Goal: Task Accomplishment & Management: Complete application form

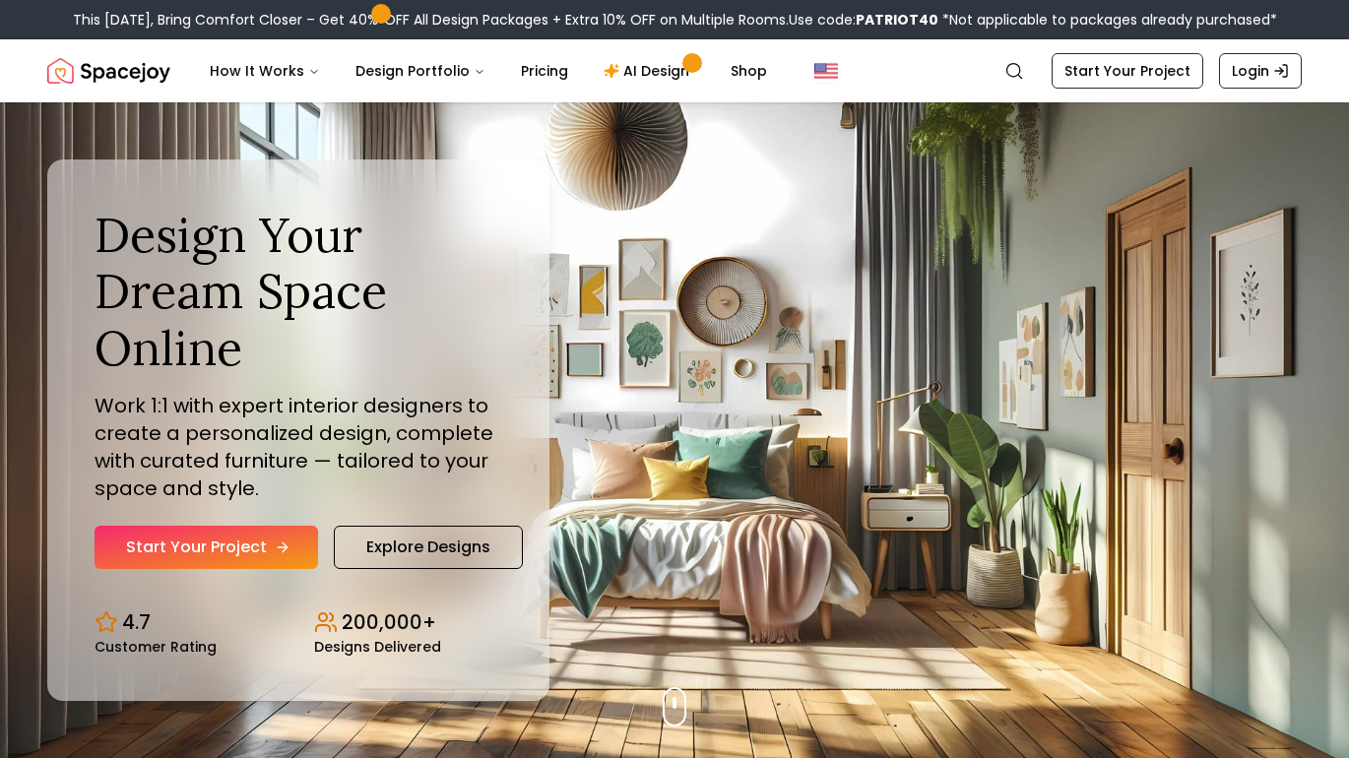
click at [238, 545] on link "Start Your Project" at bounding box center [205, 547] width 223 height 43
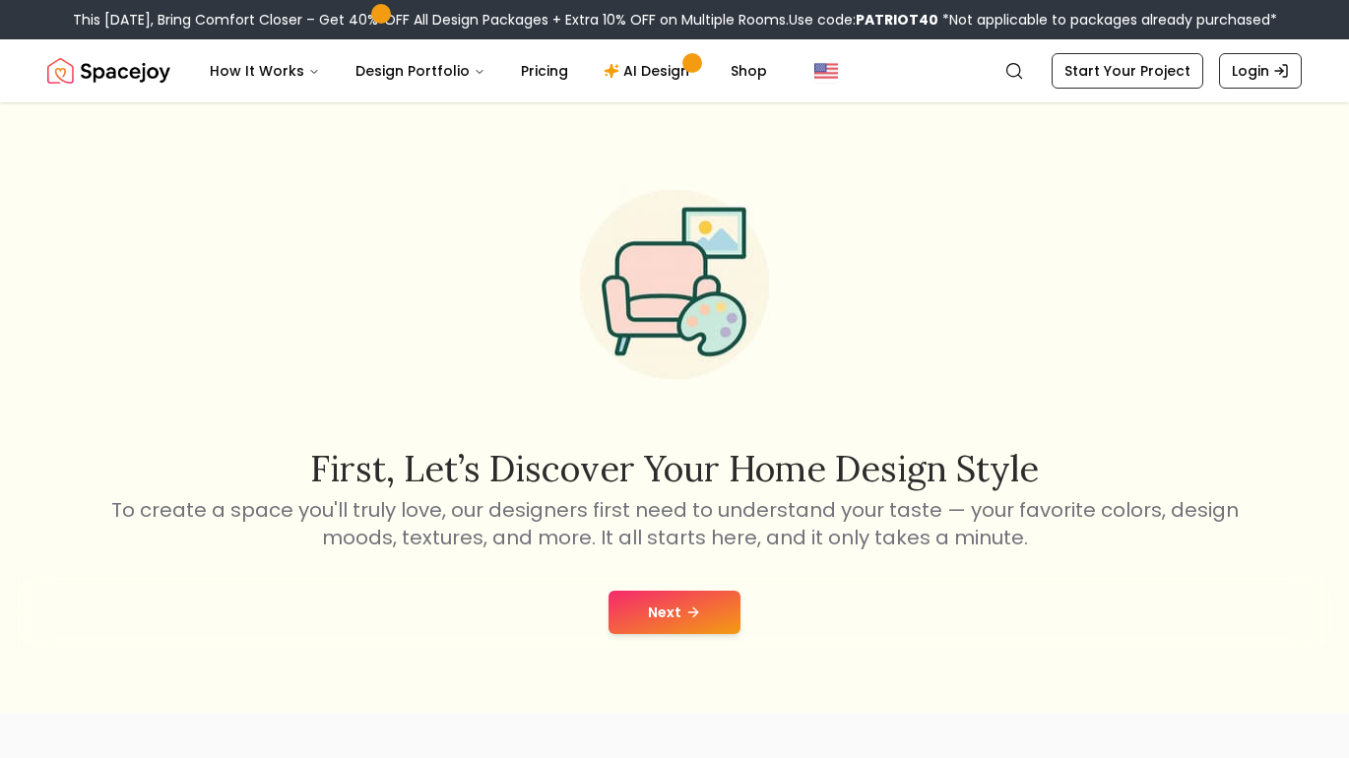
click at [685, 604] on icon at bounding box center [693, 612] width 16 height 16
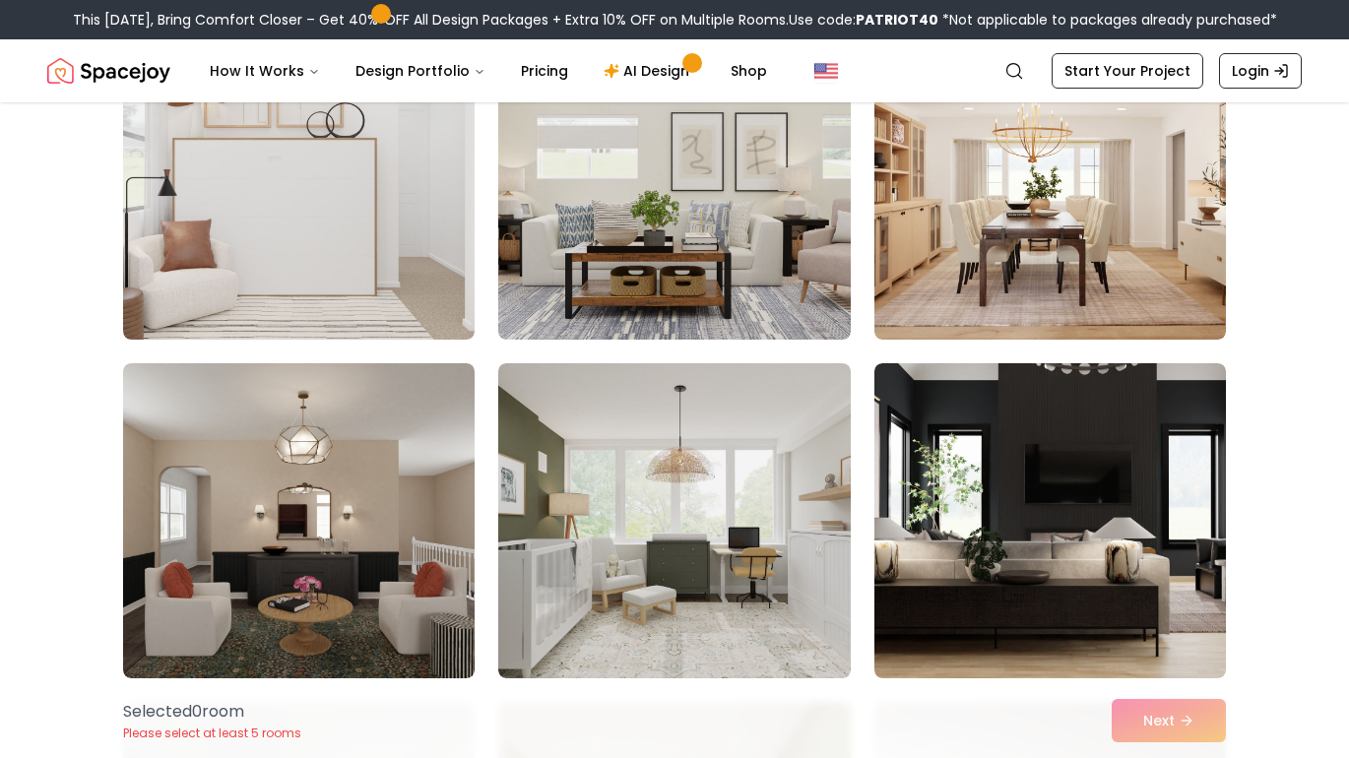
scroll to position [241, 0]
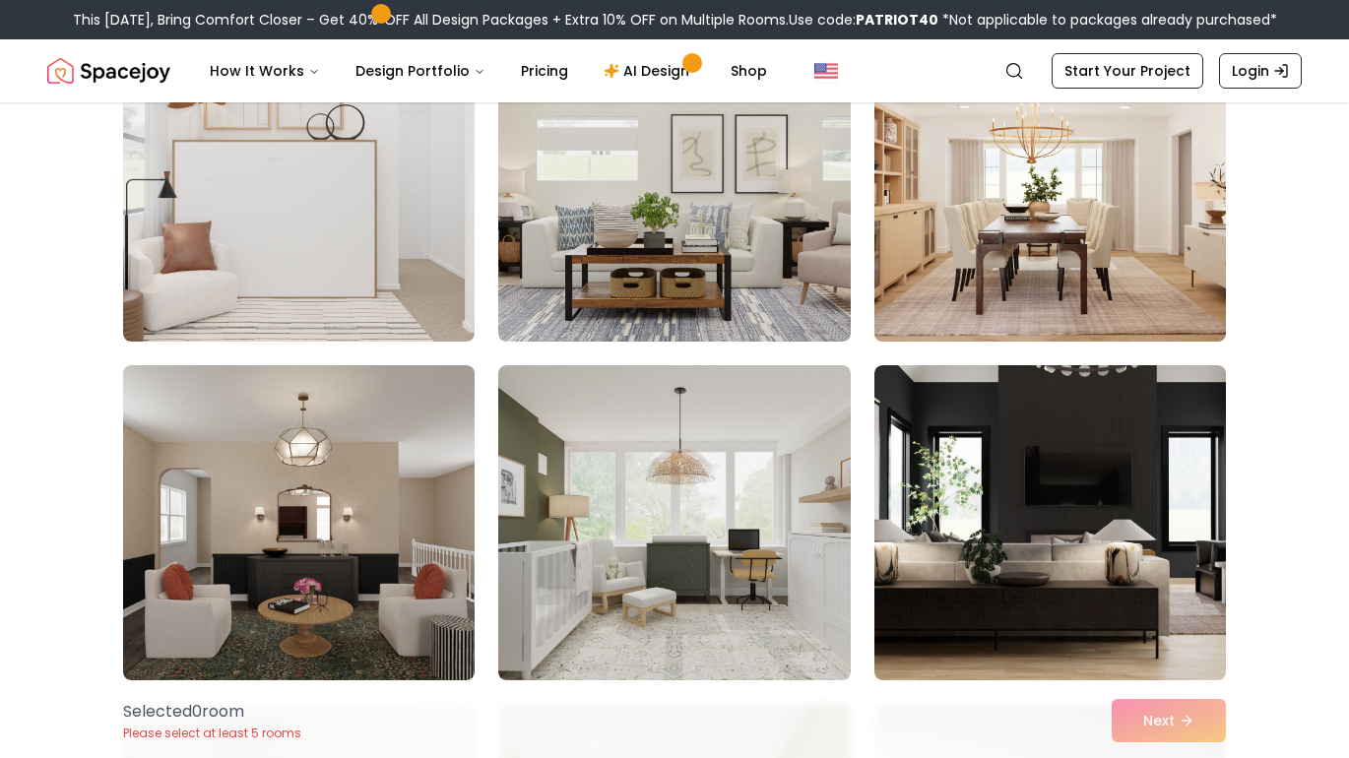
click at [1058, 140] on img at bounding box center [1049, 184] width 369 height 331
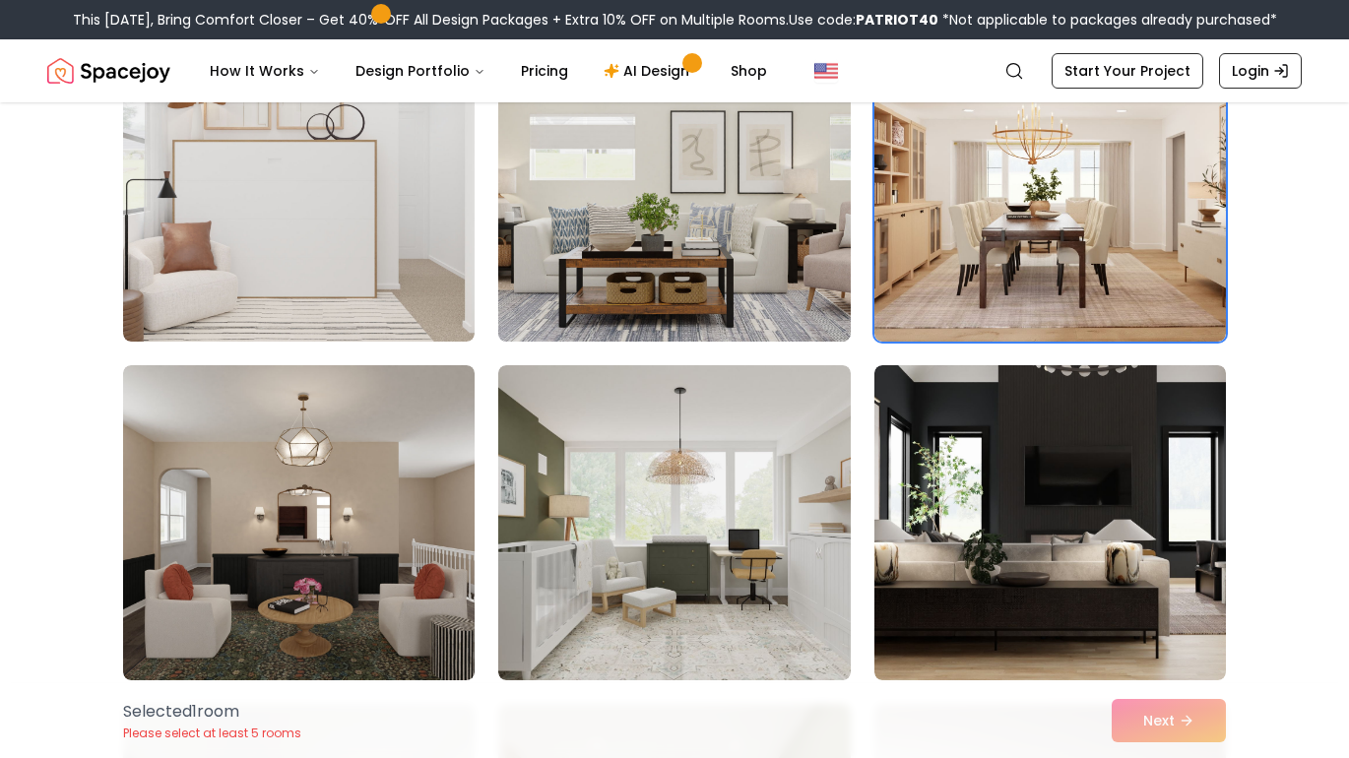
click at [708, 295] on img at bounding box center [673, 184] width 369 height 331
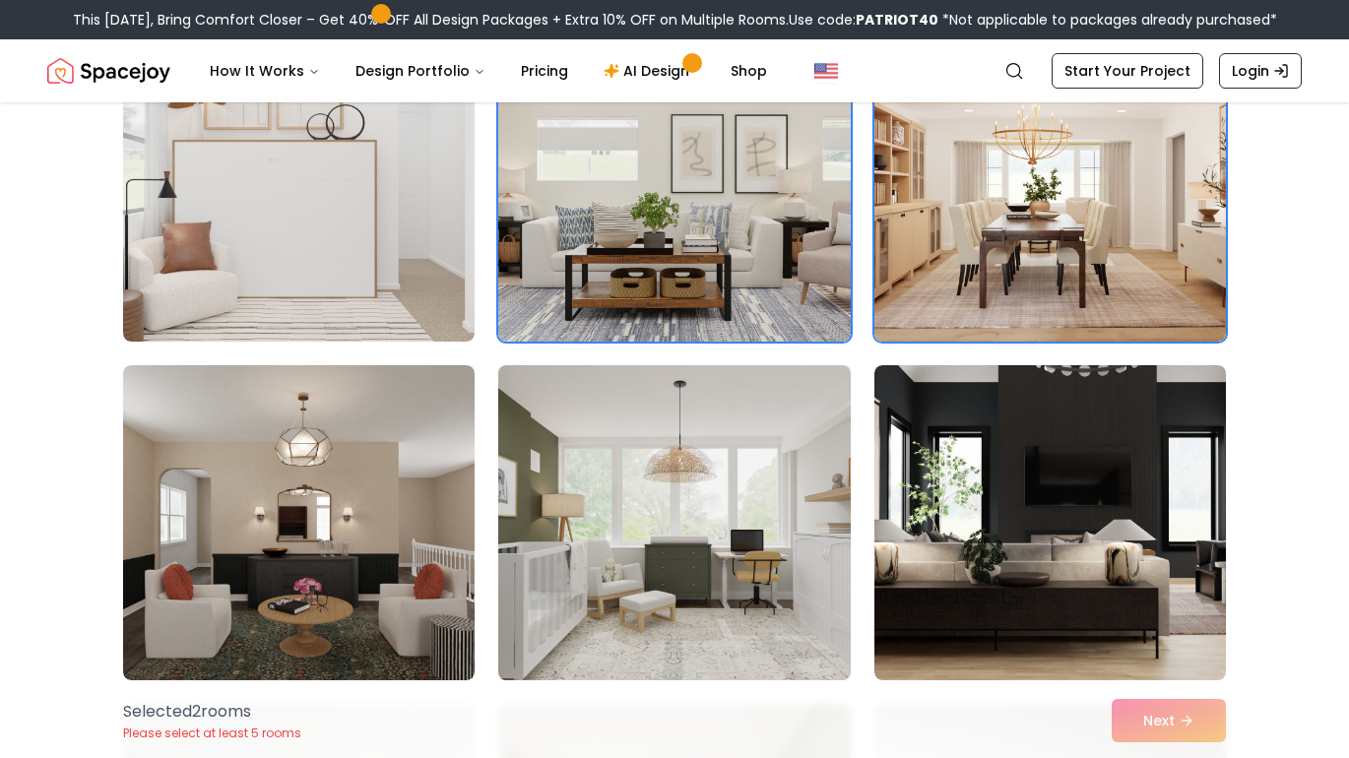
click at [573, 563] on img at bounding box center [673, 522] width 369 height 331
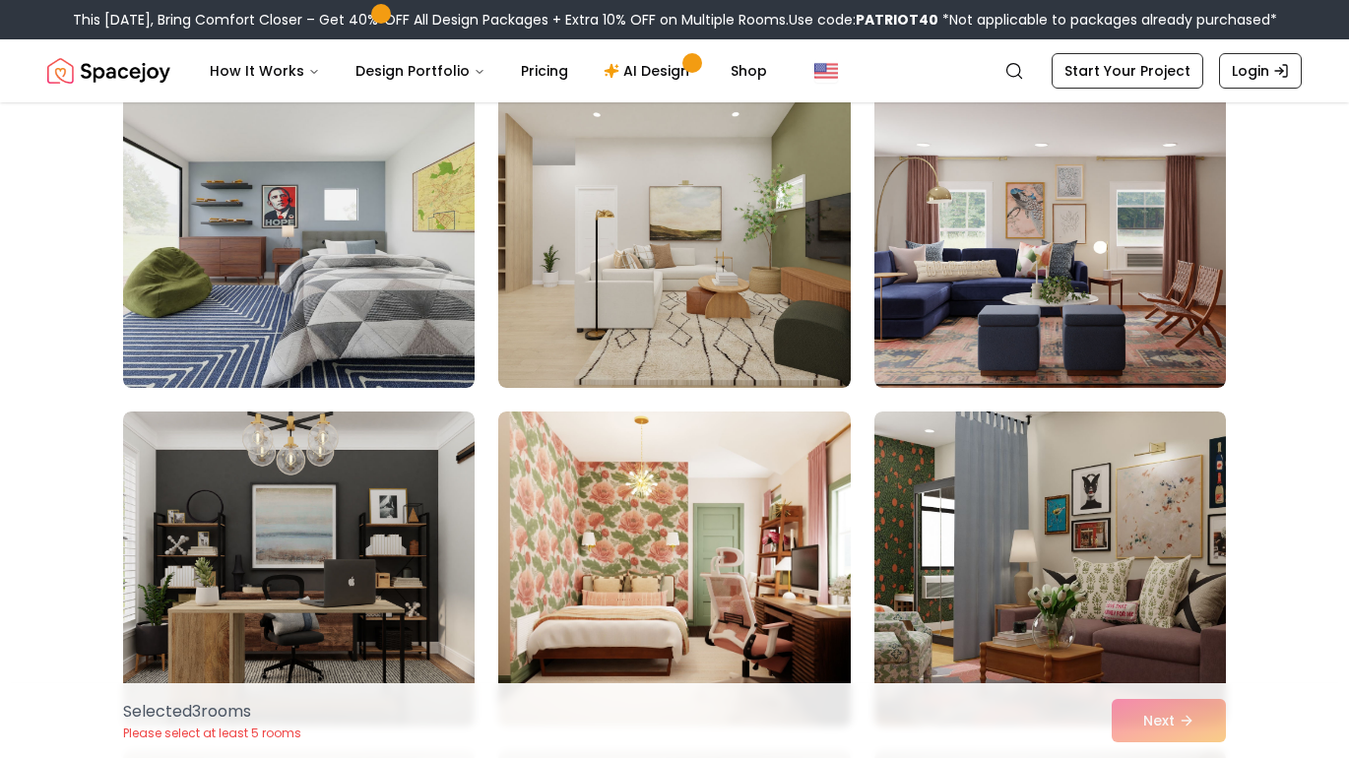
scroll to position [871, 0]
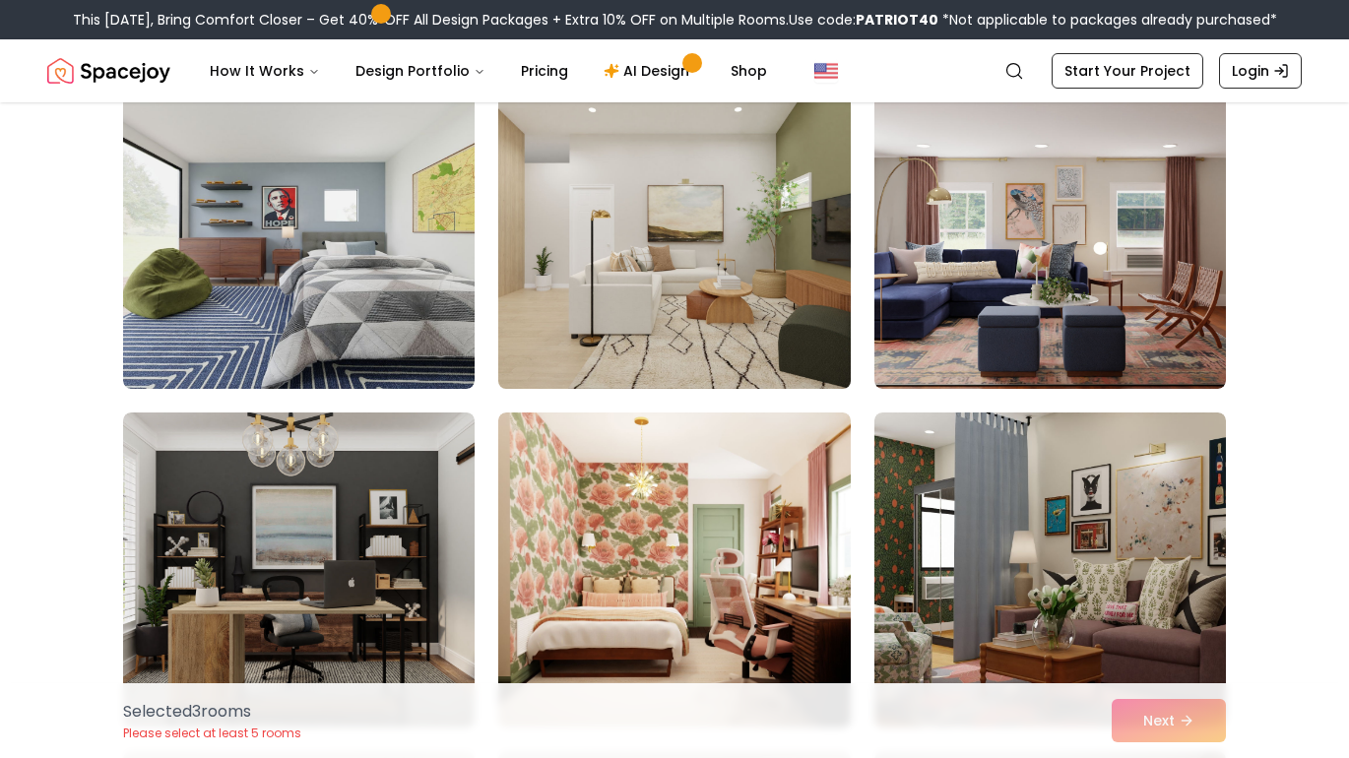
click at [667, 309] on img at bounding box center [673, 231] width 369 height 331
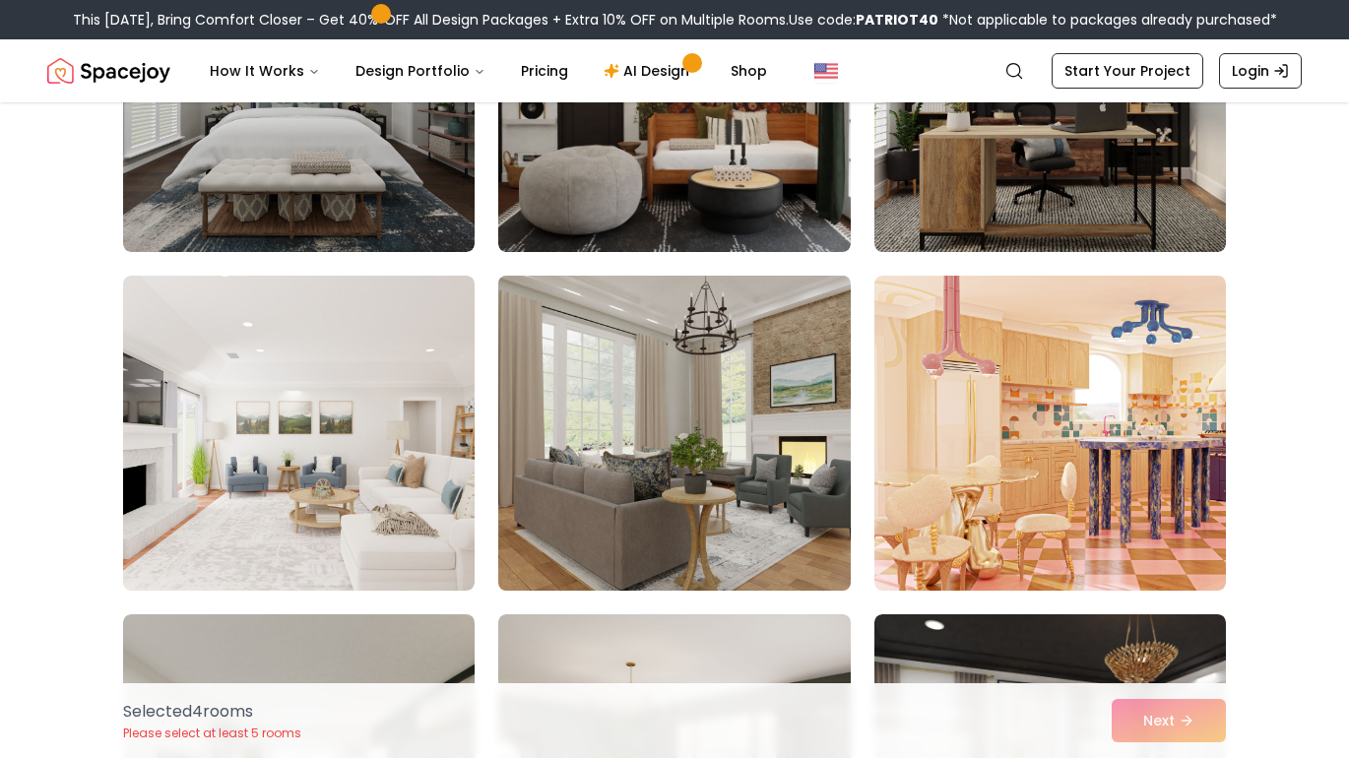
click at [696, 457] on img at bounding box center [673, 433] width 369 height 331
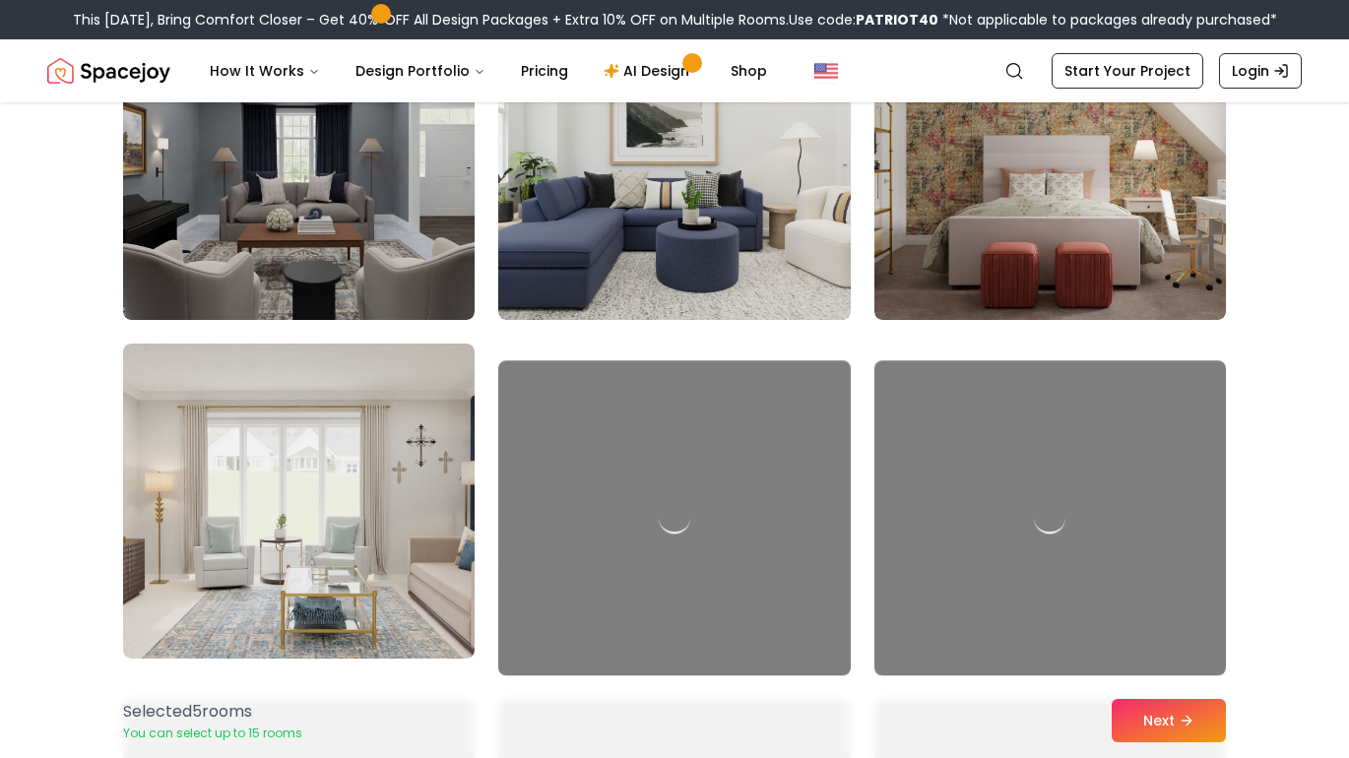
scroll to position [4495, 0]
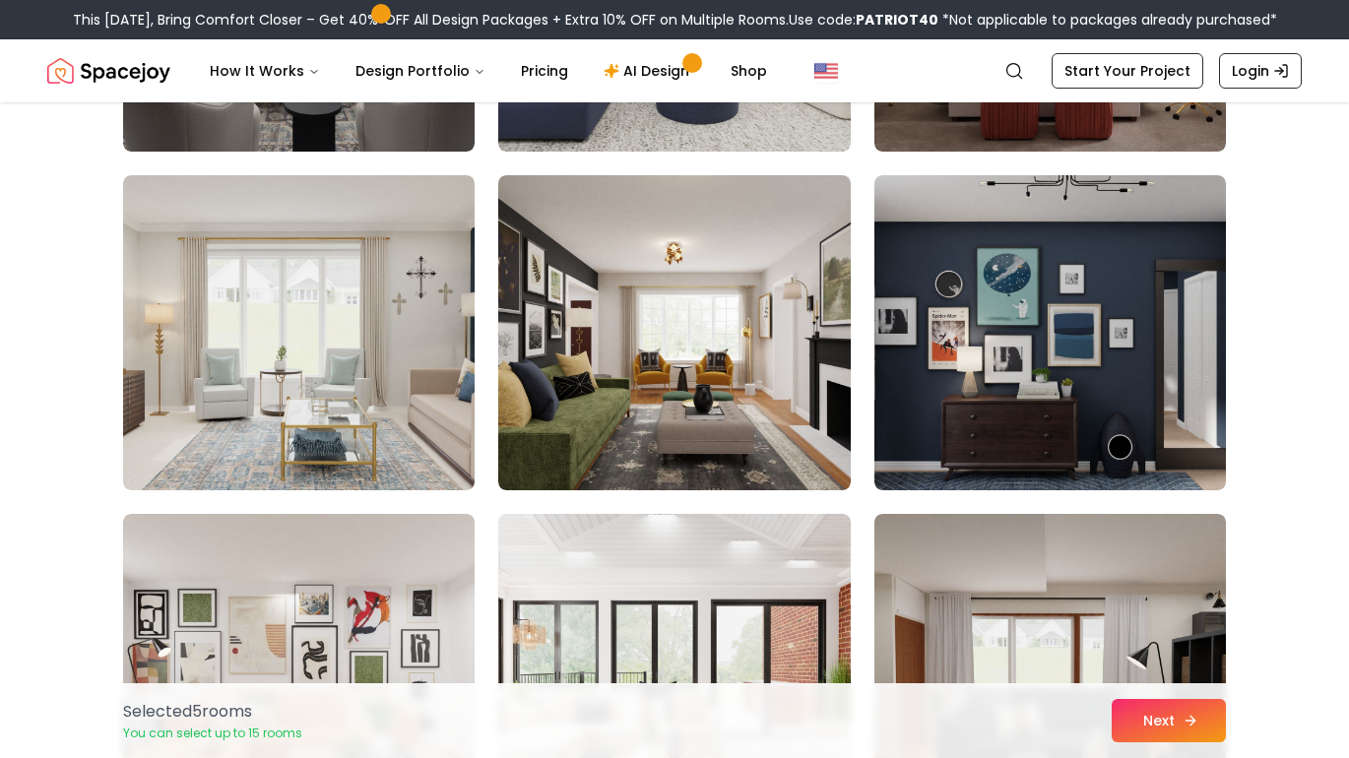
click at [1147, 719] on button "Next" at bounding box center [1168, 720] width 114 height 43
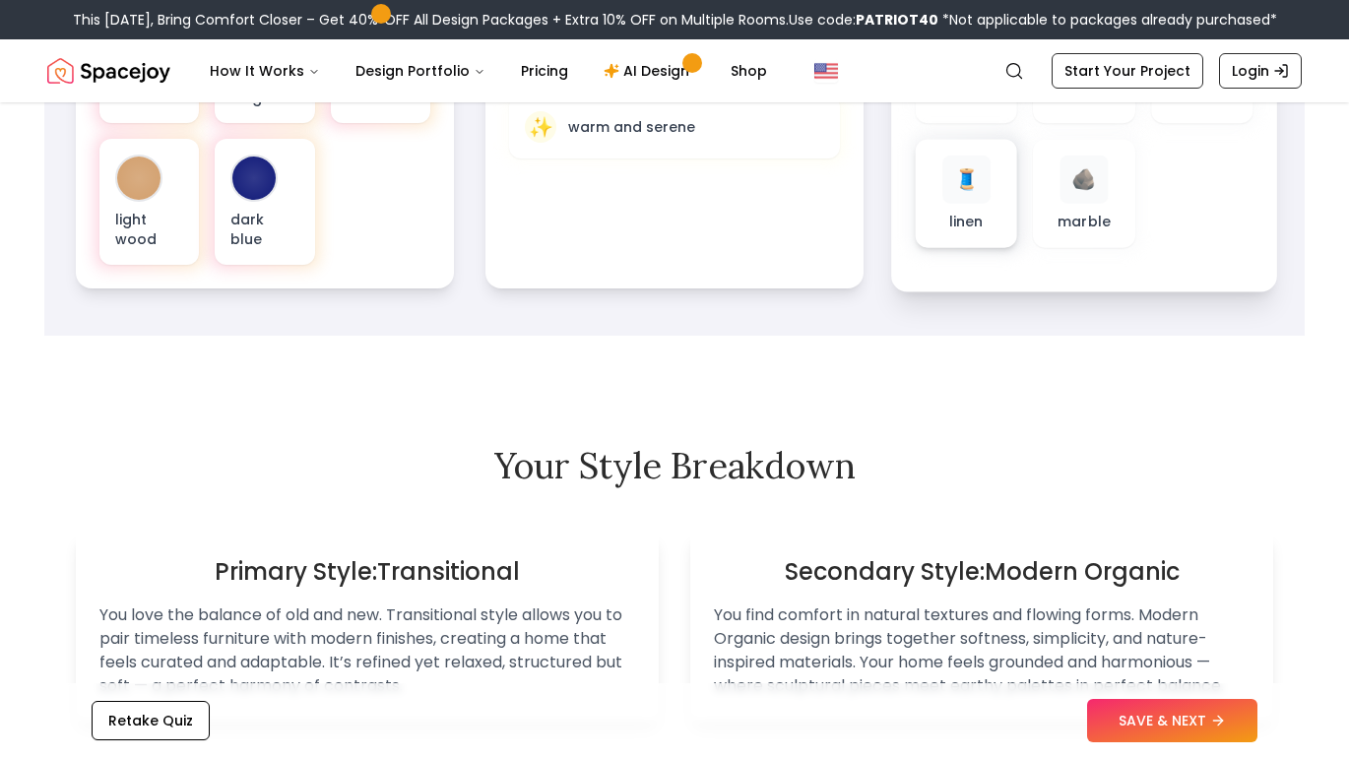
scroll to position [947, 0]
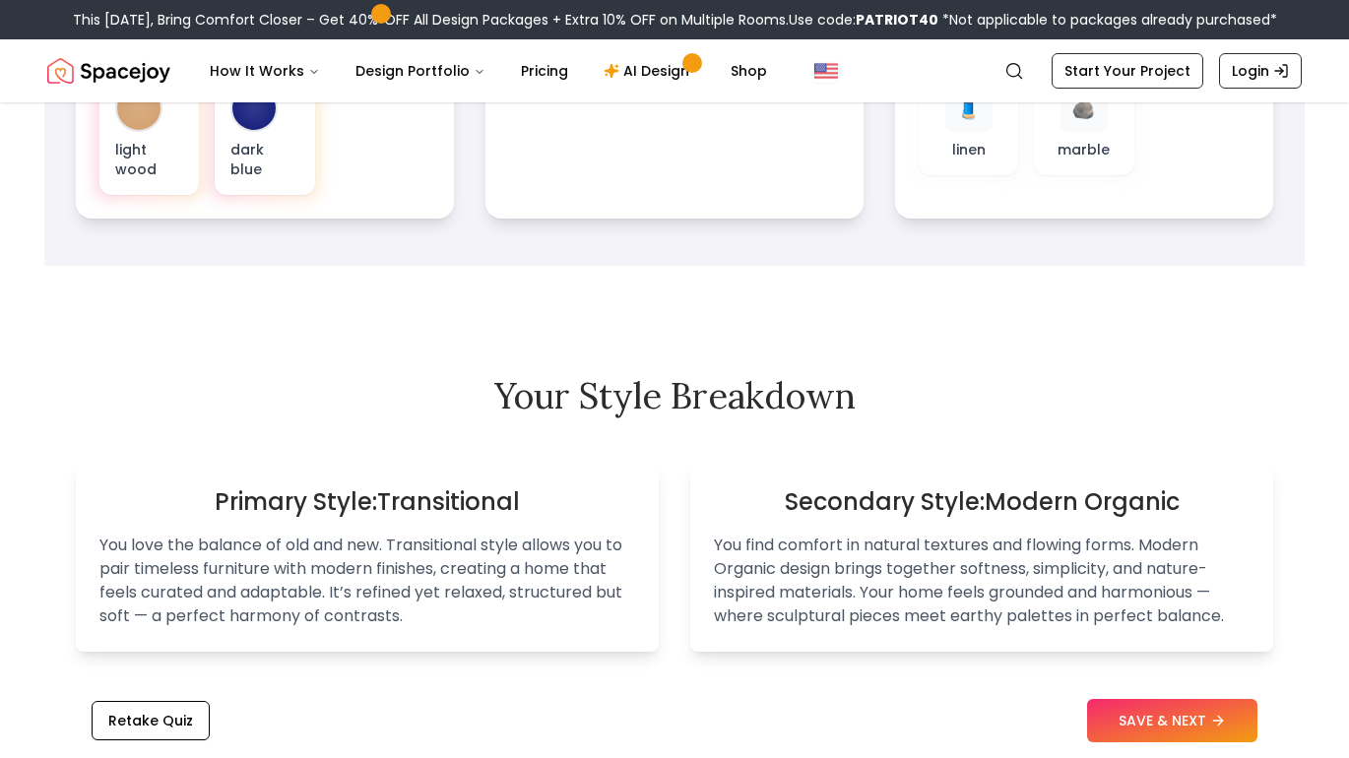
click at [1131, 706] on button "SAVE & NEXT" at bounding box center [1172, 720] width 170 height 43
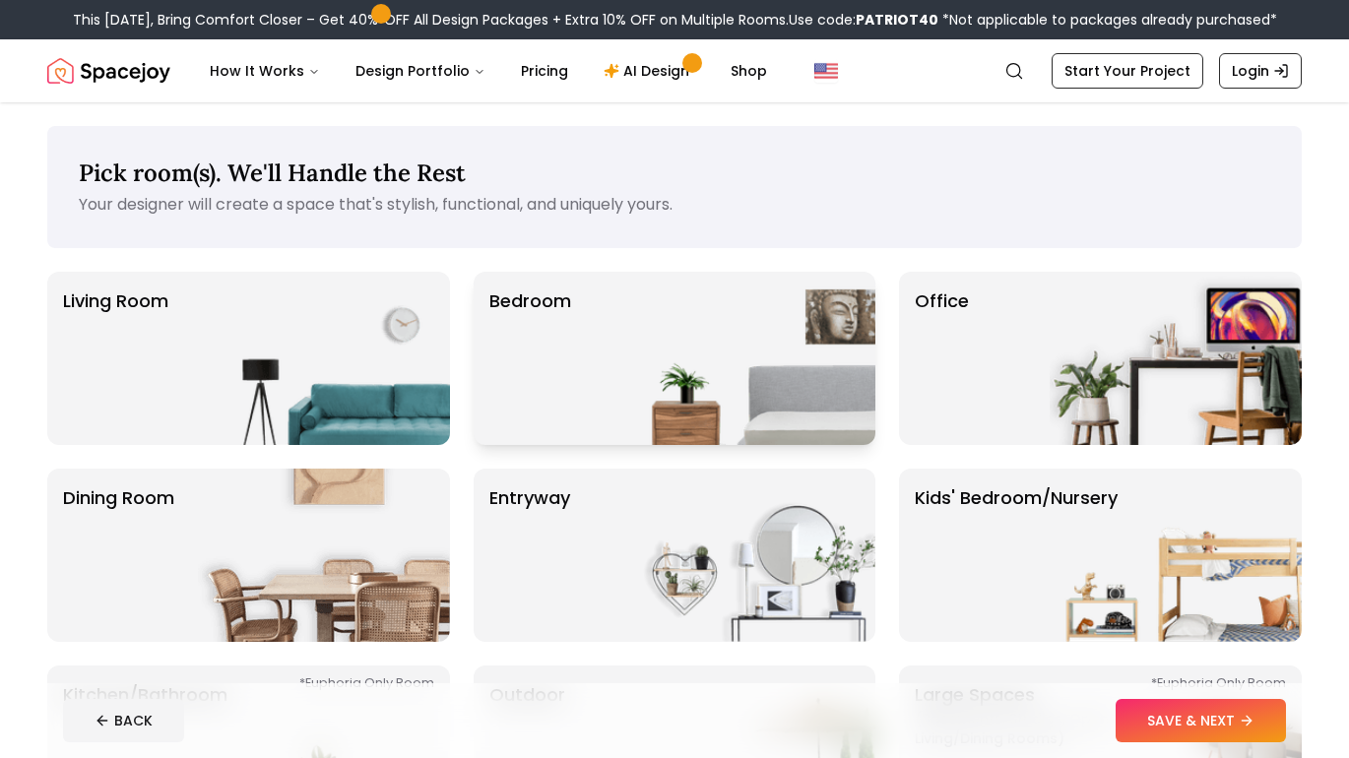
click at [757, 304] on img at bounding box center [749, 358] width 252 height 173
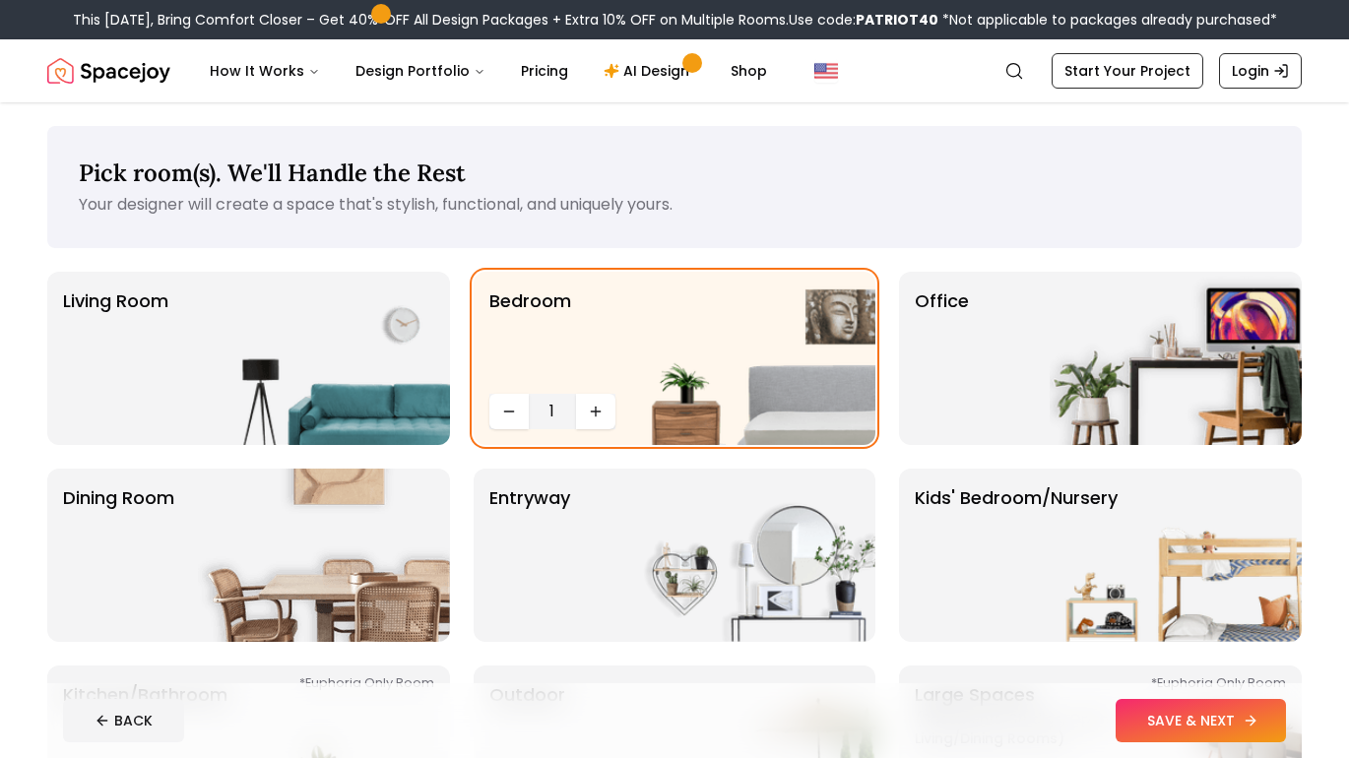
click at [1147, 728] on button "SAVE & NEXT" at bounding box center [1200, 720] width 170 height 43
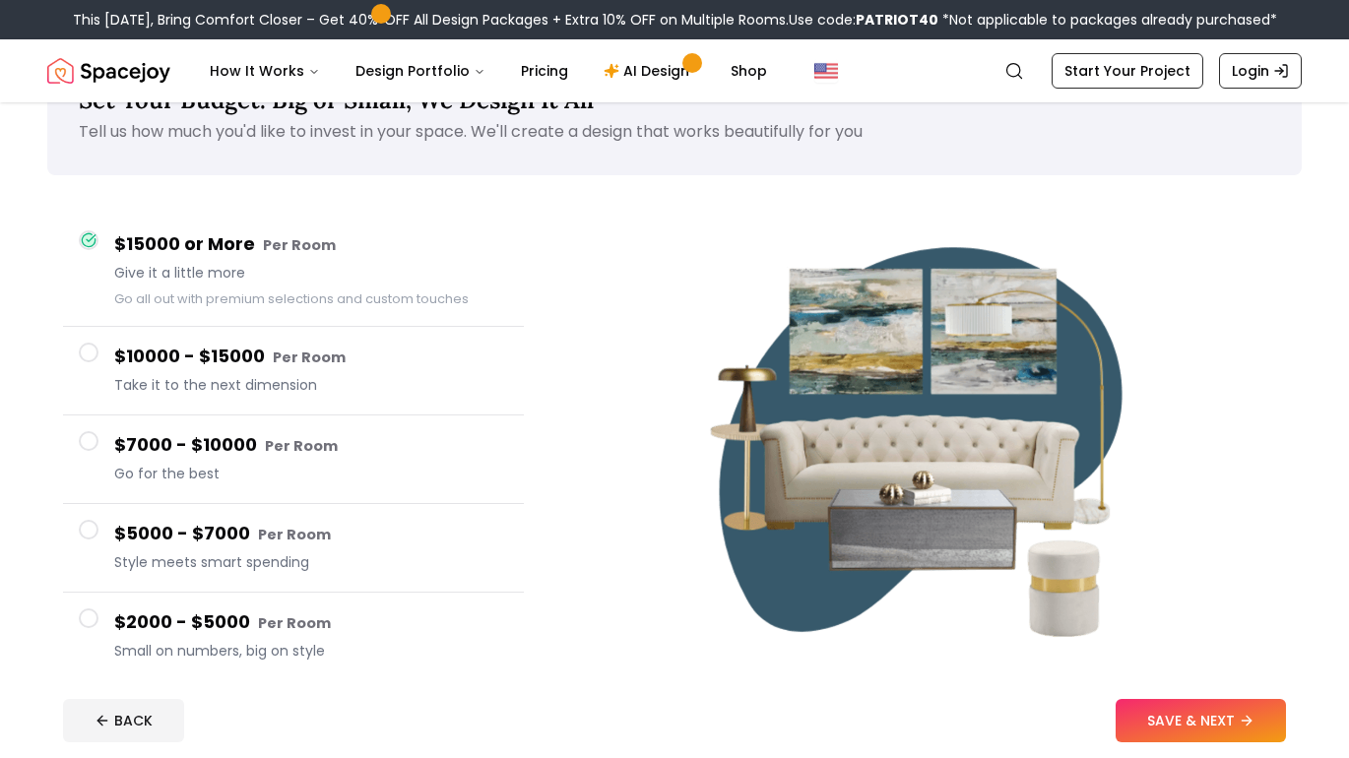
scroll to position [77, 0]
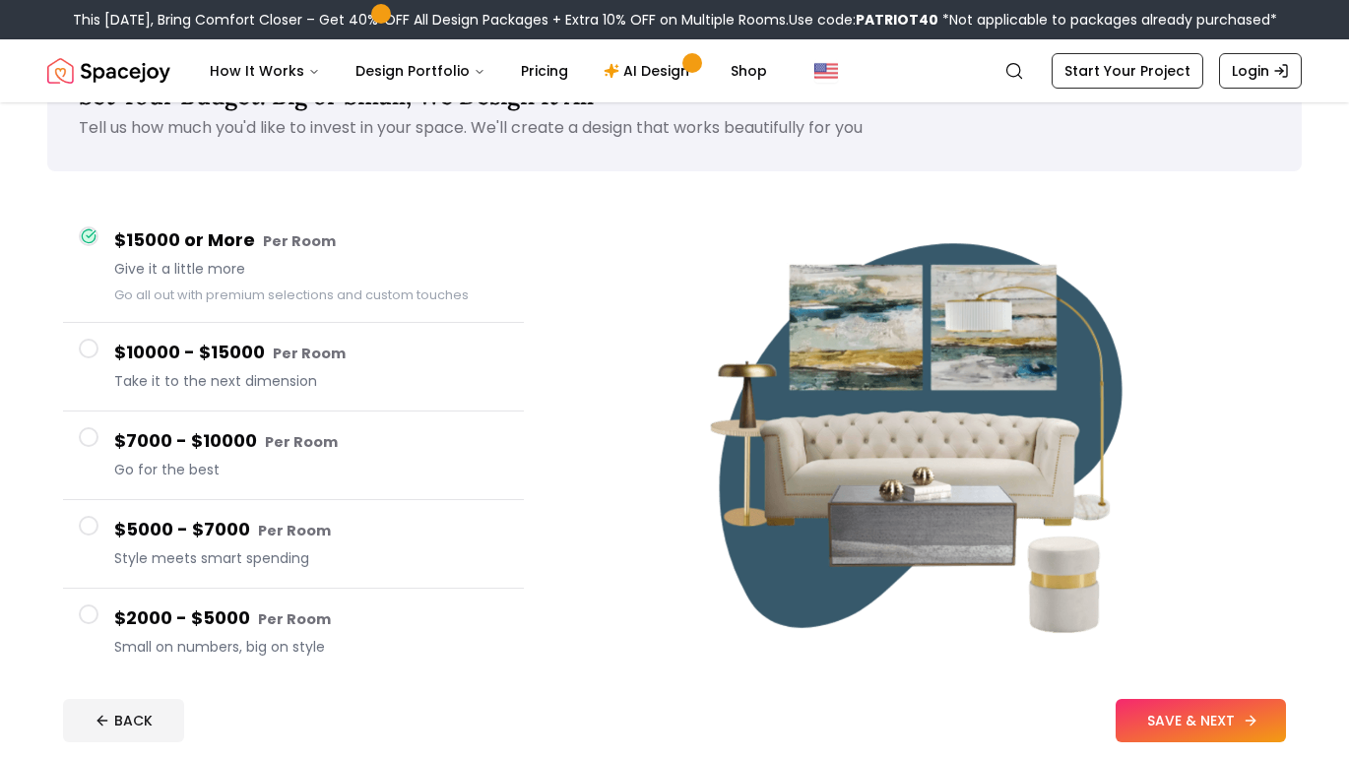
click at [1140, 714] on button "SAVE & NEXT" at bounding box center [1200, 720] width 170 height 43
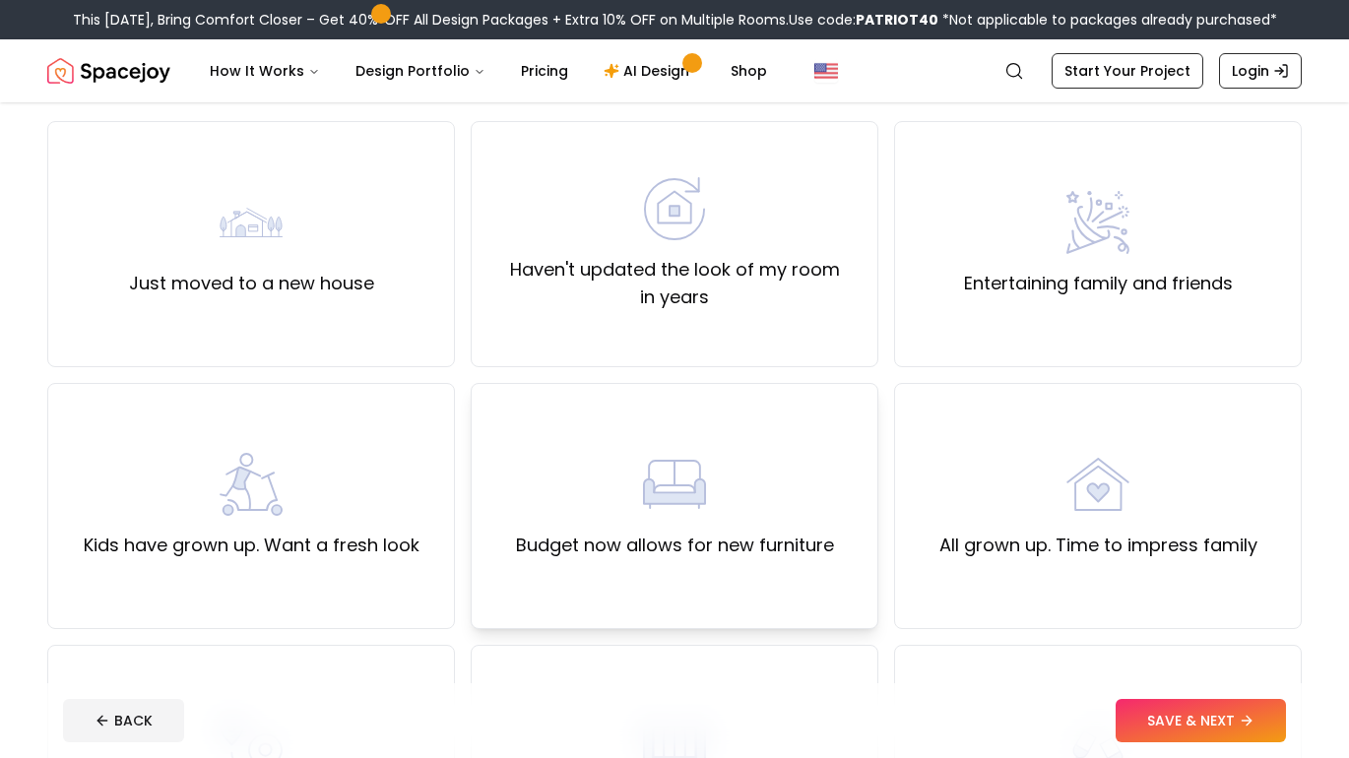
scroll to position [156, 0]
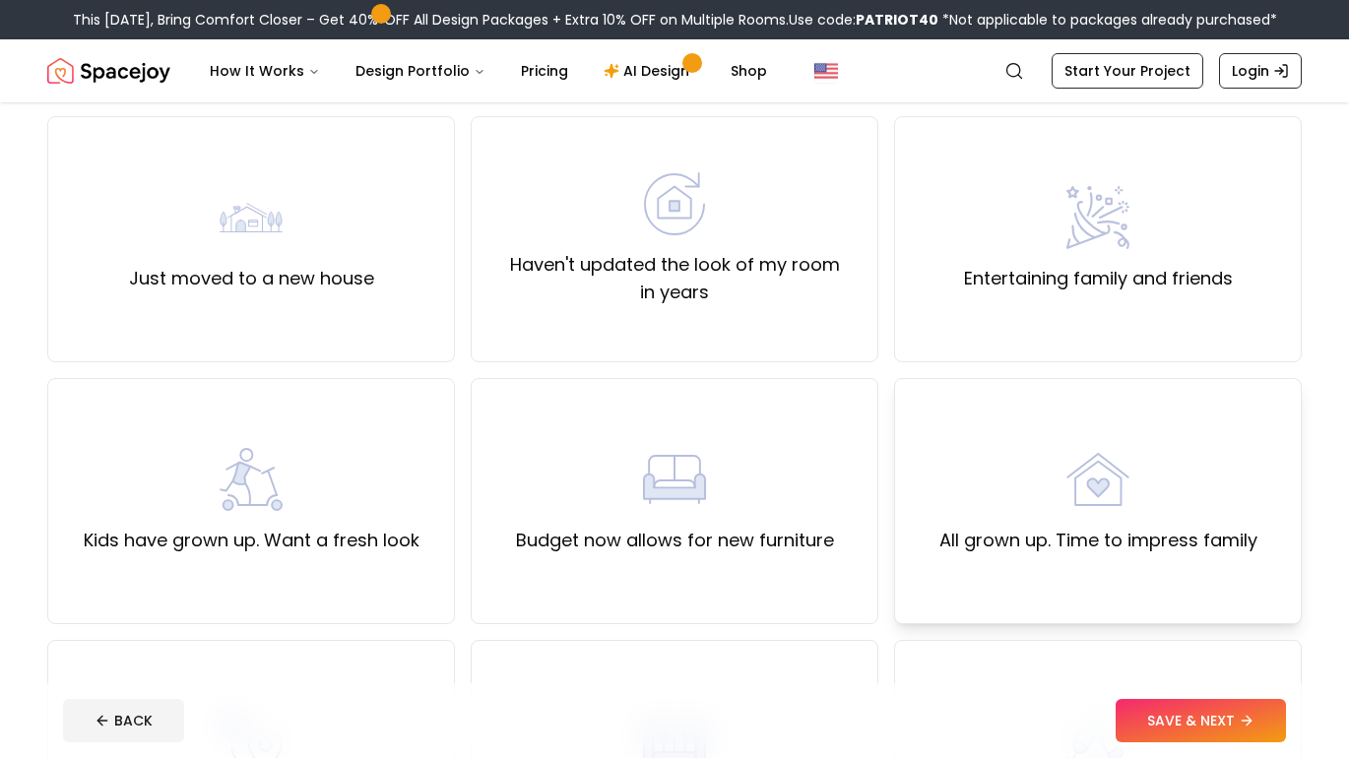
click at [992, 492] on div "All grown up. Time to impress family" at bounding box center [1098, 501] width 318 height 106
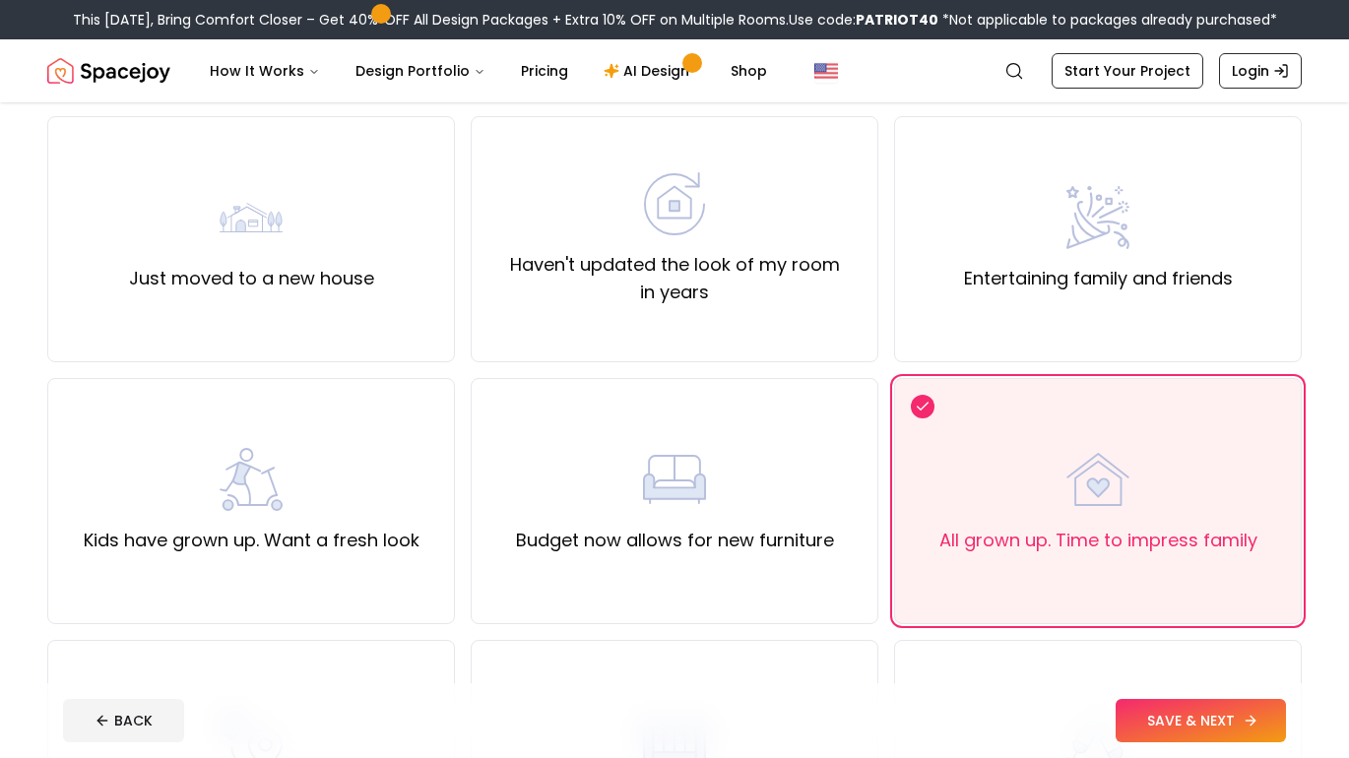
click at [1150, 709] on button "SAVE & NEXT" at bounding box center [1200, 720] width 170 height 43
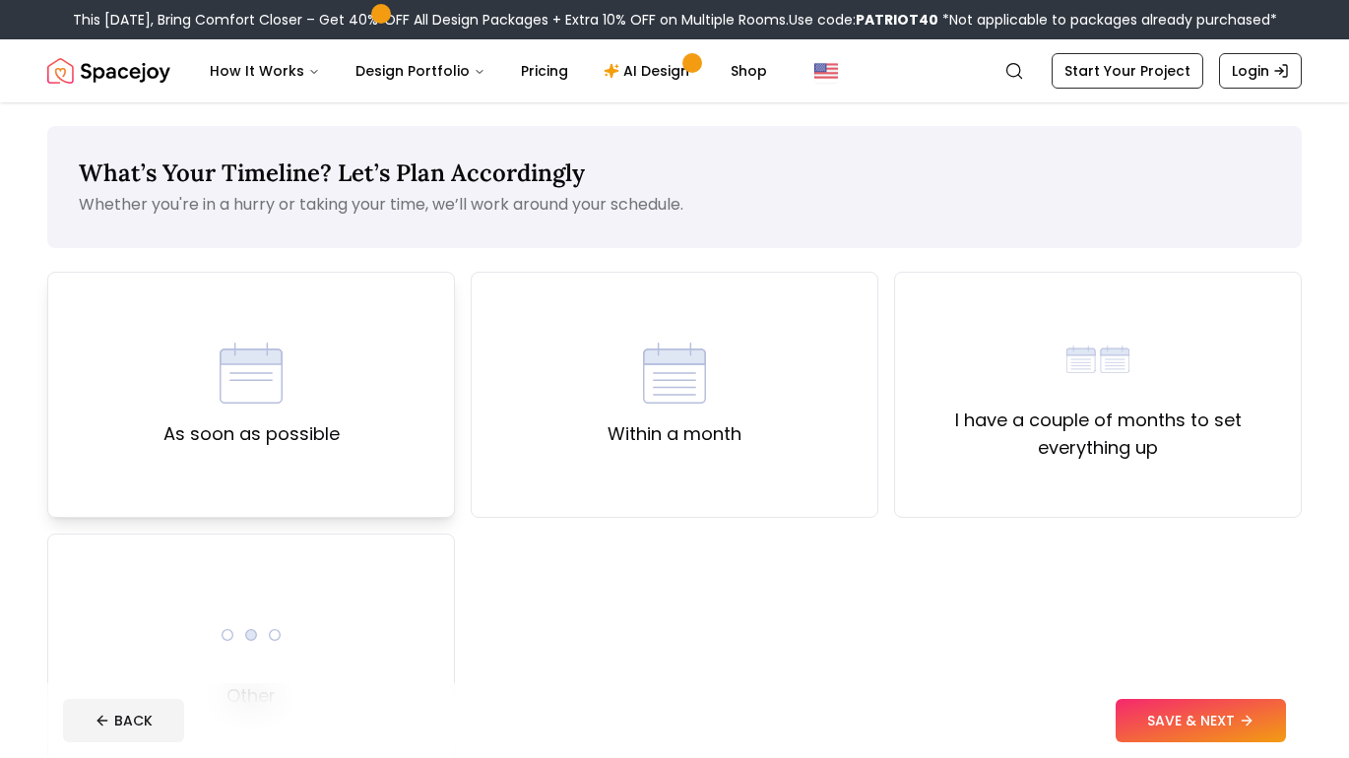
click at [271, 413] on div "As soon as possible" at bounding box center [251, 395] width 176 height 106
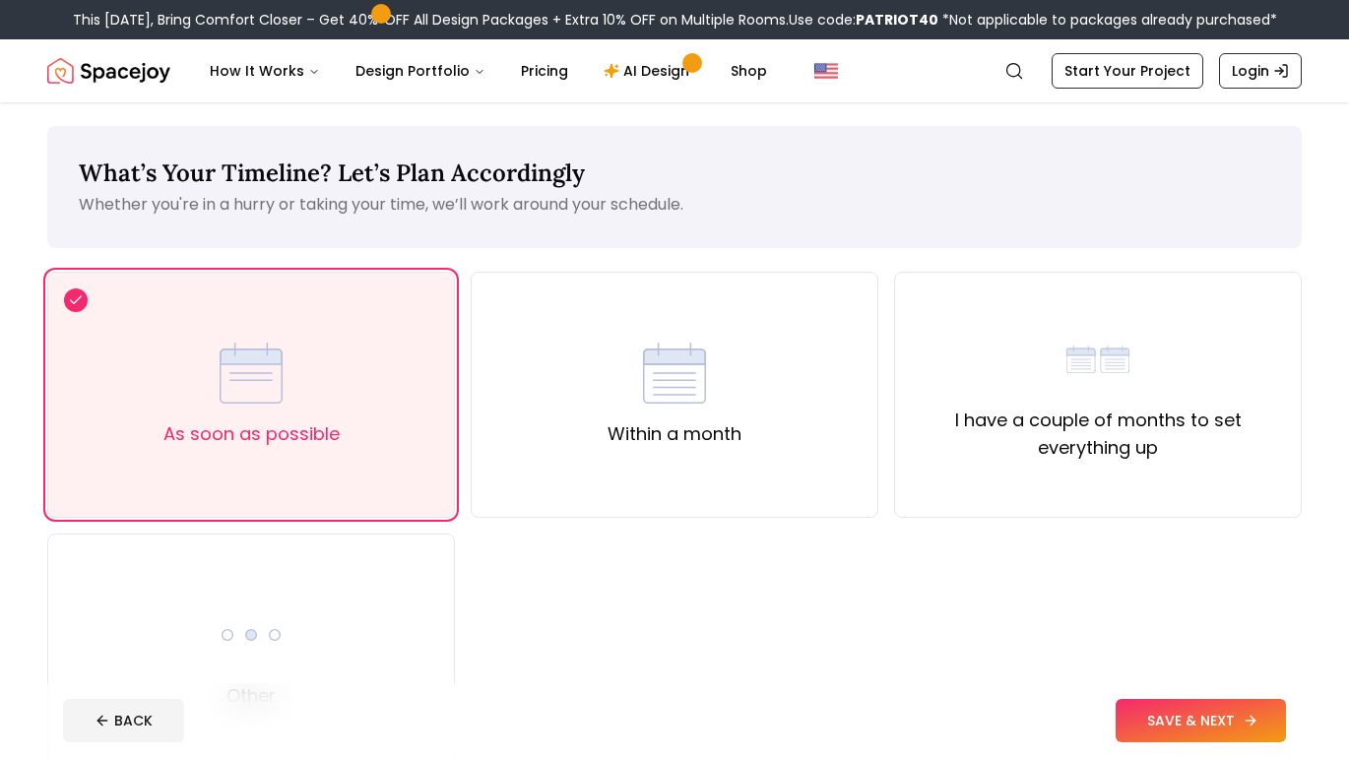
click at [1161, 725] on button "SAVE & NEXT" at bounding box center [1200, 720] width 170 height 43
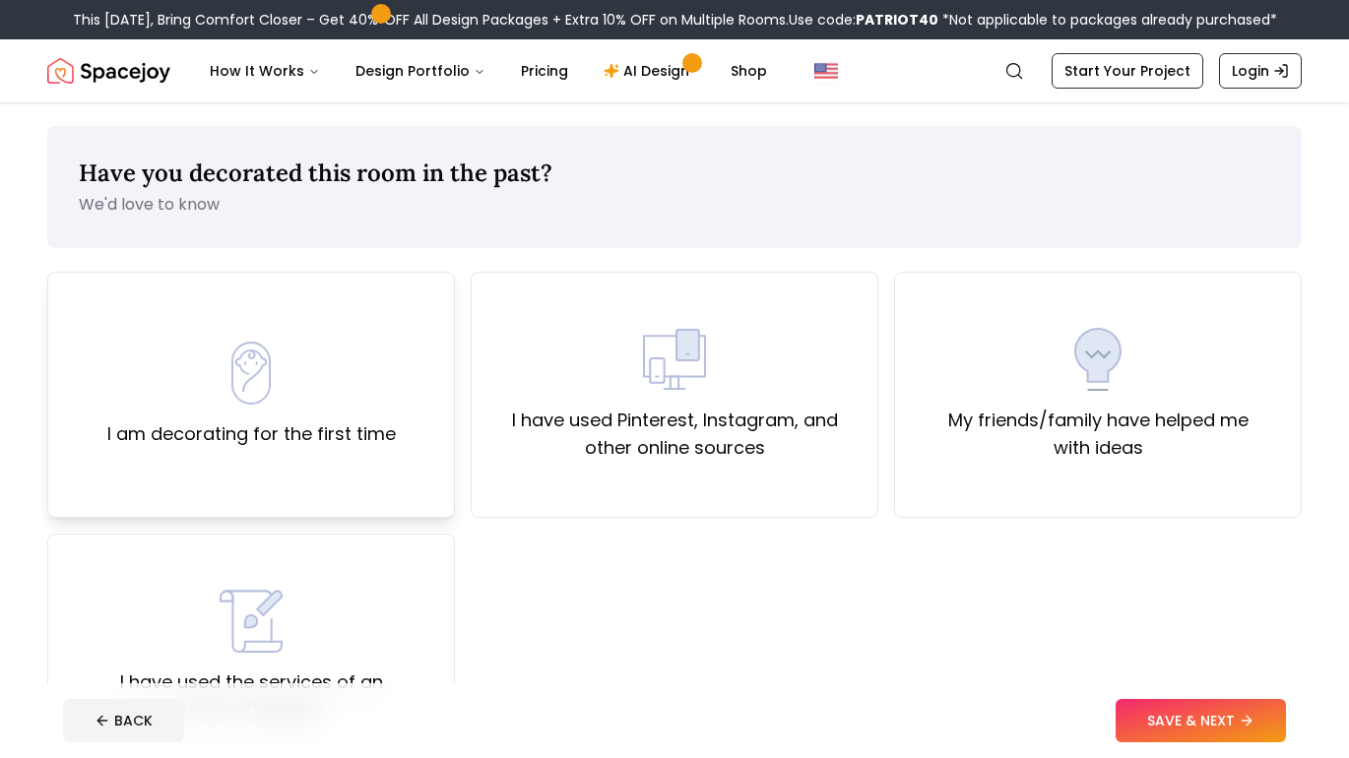
click at [182, 461] on div "I am decorating for the first time" at bounding box center [251, 395] width 408 height 246
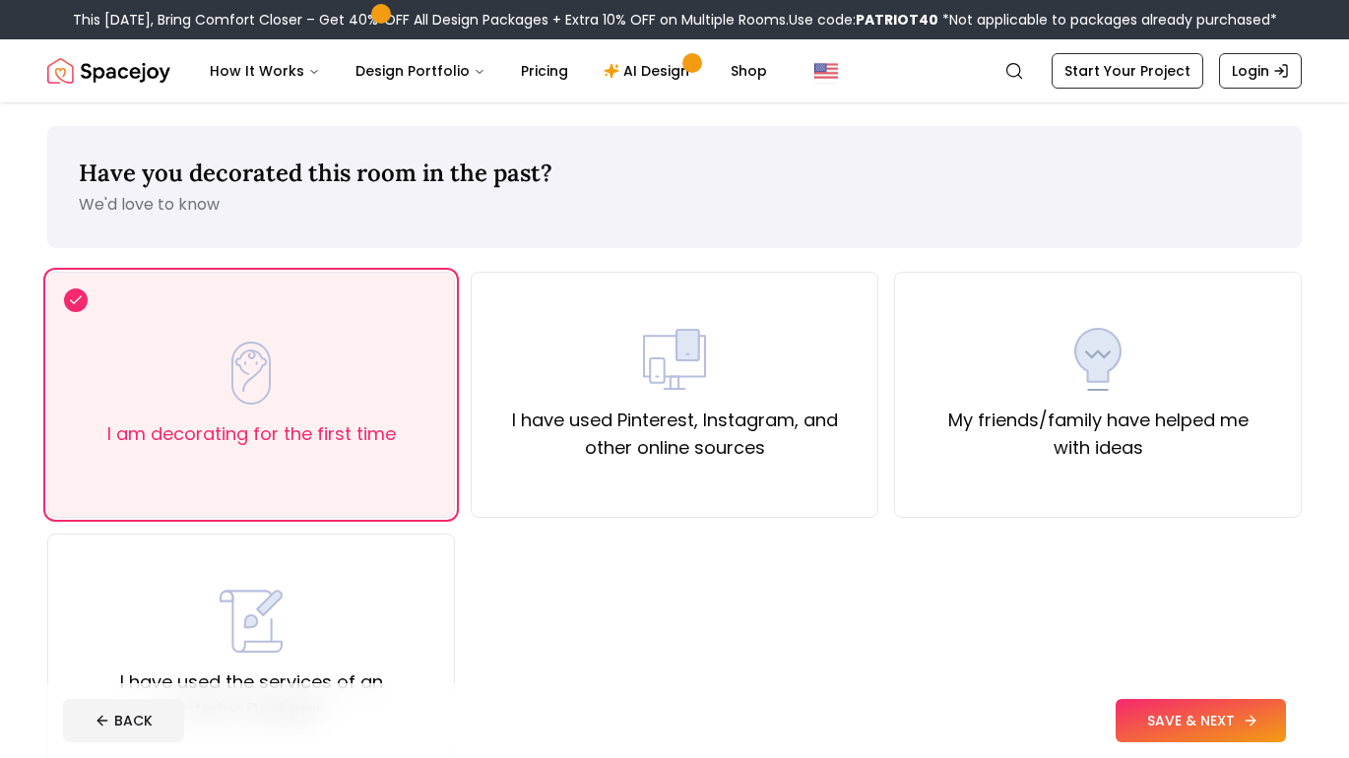
click at [1122, 723] on button "SAVE & NEXT" at bounding box center [1200, 720] width 170 height 43
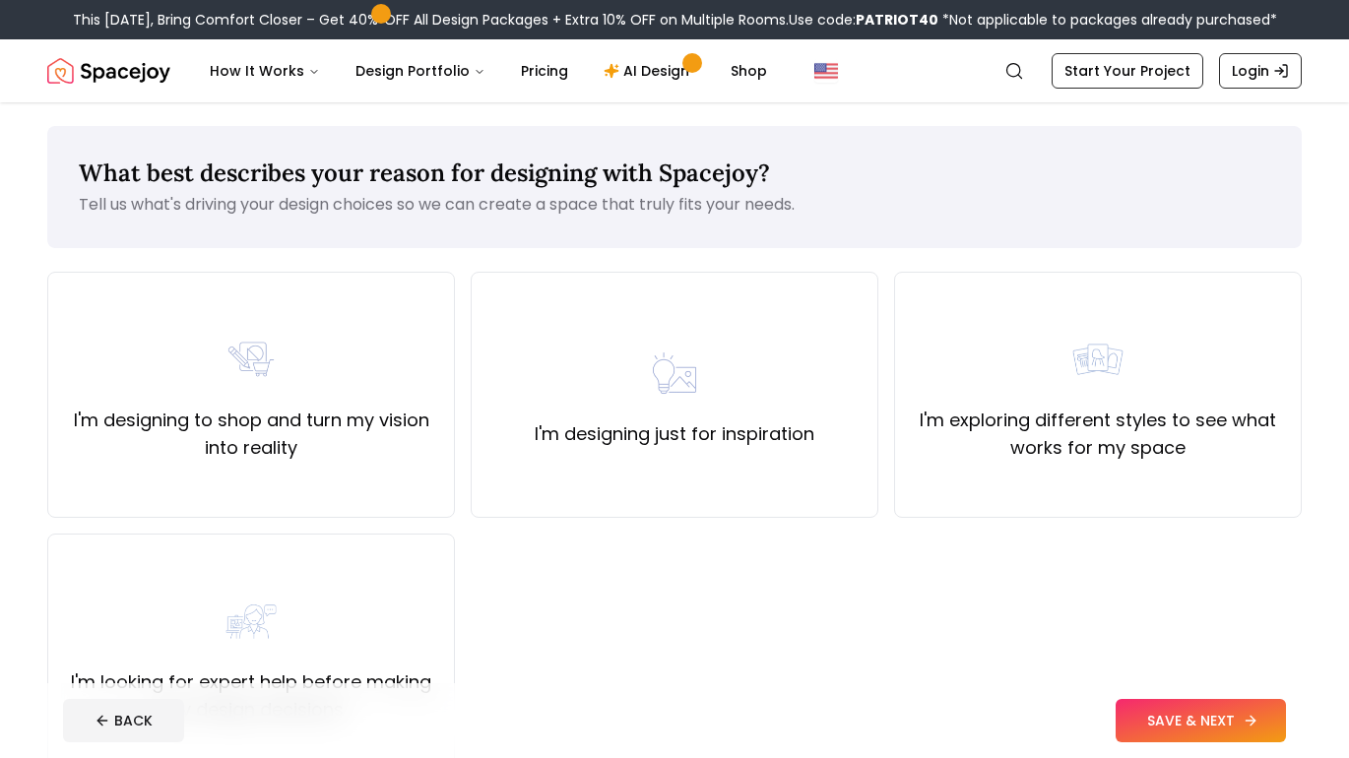
click at [1145, 714] on button "SAVE & NEXT" at bounding box center [1200, 720] width 170 height 43
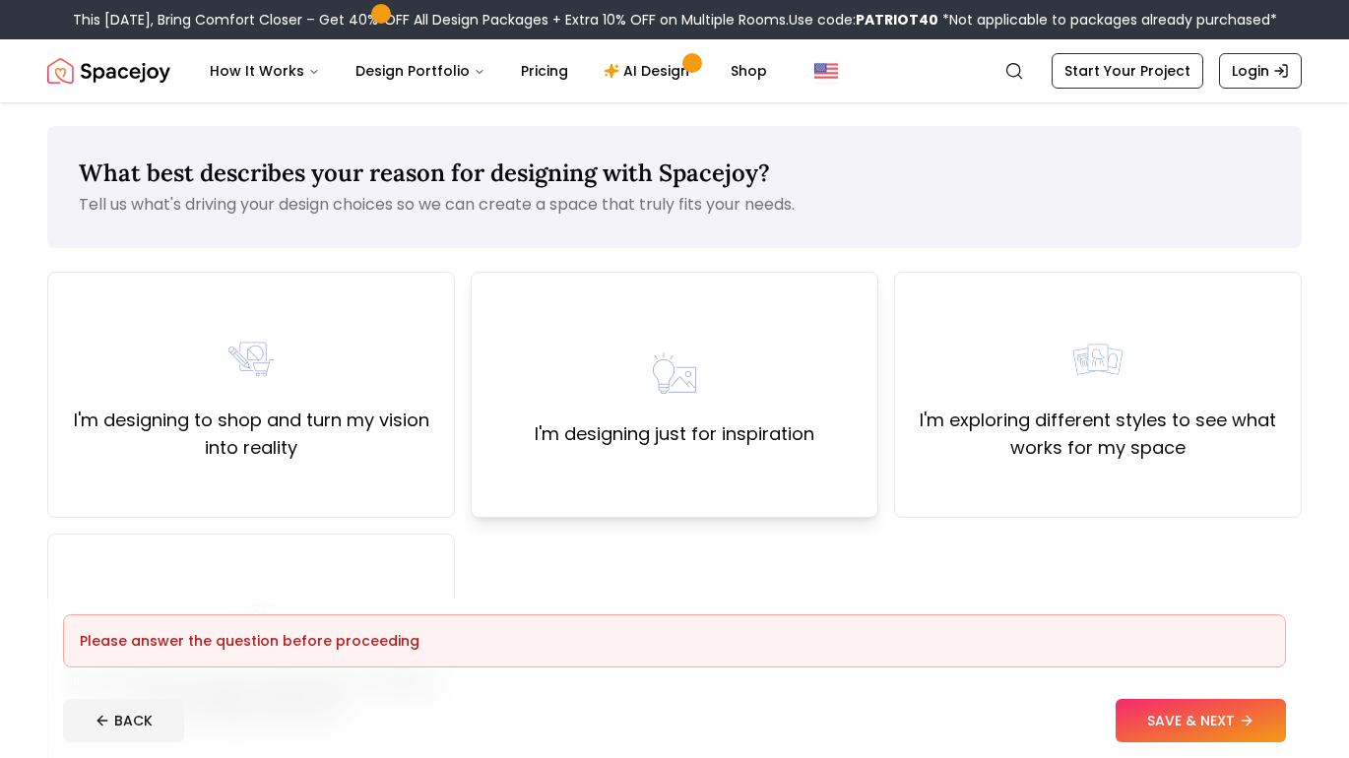
click at [648, 443] on label "I'm designing just for inspiration" at bounding box center [675, 434] width 280 height 28
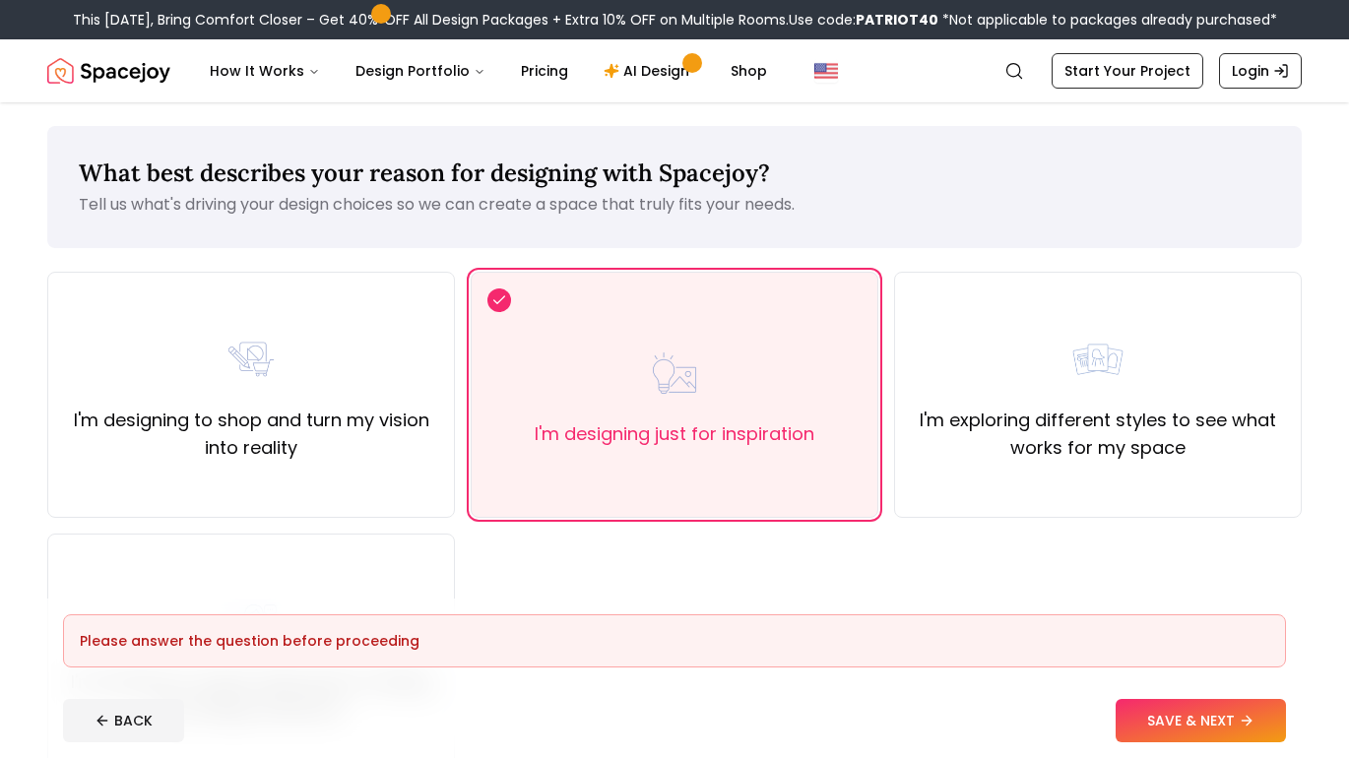
click at [1108, 684] on footer "Please answer the question before proceeding BACK SAVE & NEXT" at bounding box center [674, 677] width 1254 height 159
click at [1136, 699] on footer "Please answer the question before proceeding BACK SAVE & NEXT" at bounding box center [674, 677] width 1254 height 159
click at [1148, 719] on button "SAVE & NEXT" at bounding box center [1200, 720] width 170 height 43
